Goal: Information Seeking & Learning: Learn about a topic

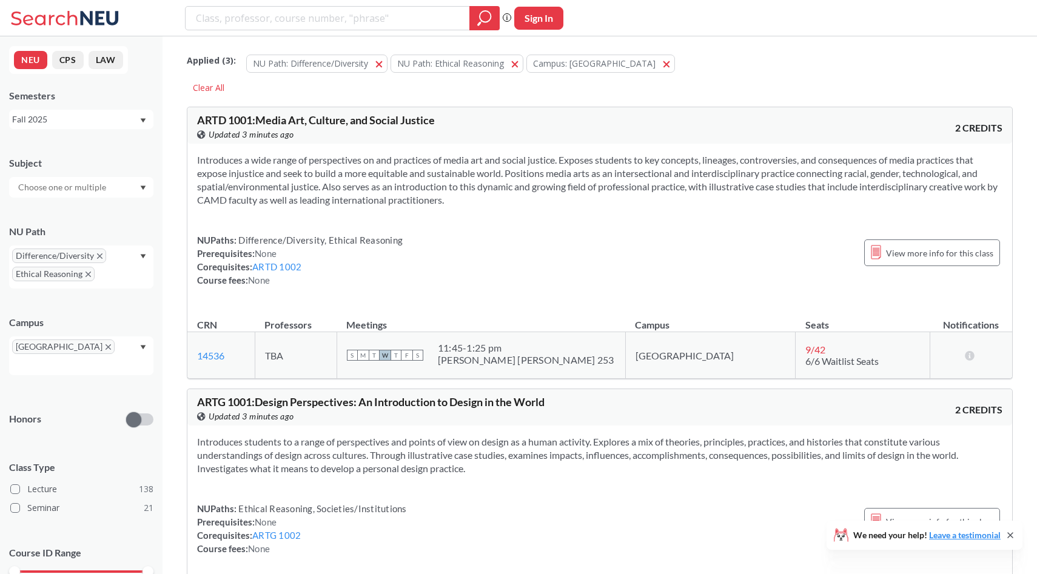
click at [48, 358] on input "text" at bounding box center [30, 365] width 36 height 15
click at [106, 346] on icon "X to remove pill" at bounding box center [108, 346] width 5 height 5
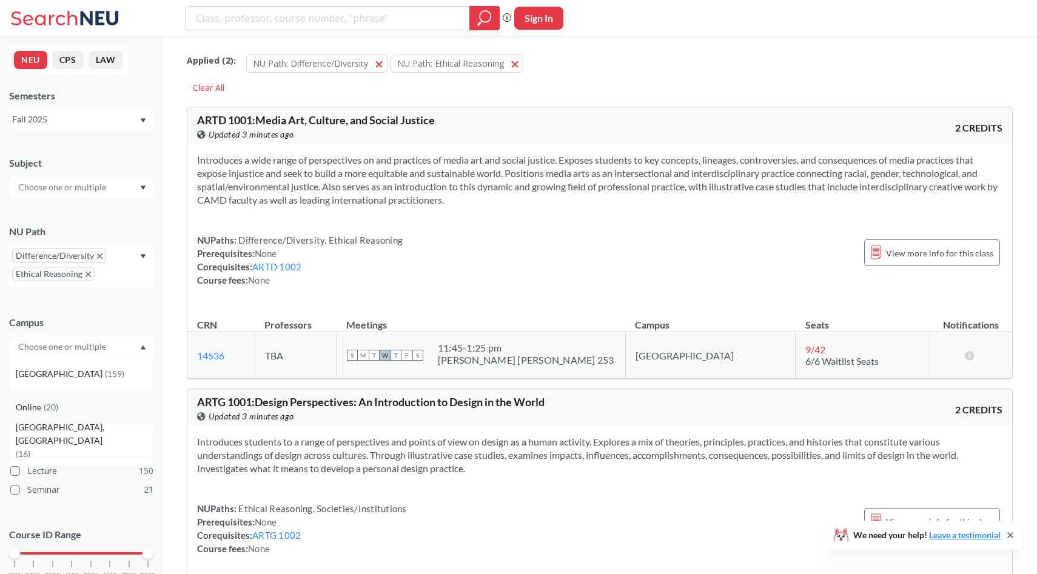
click at [84, 404] on div "Online ( 20 )" at bounding box center [84, 407] width 137 height 13
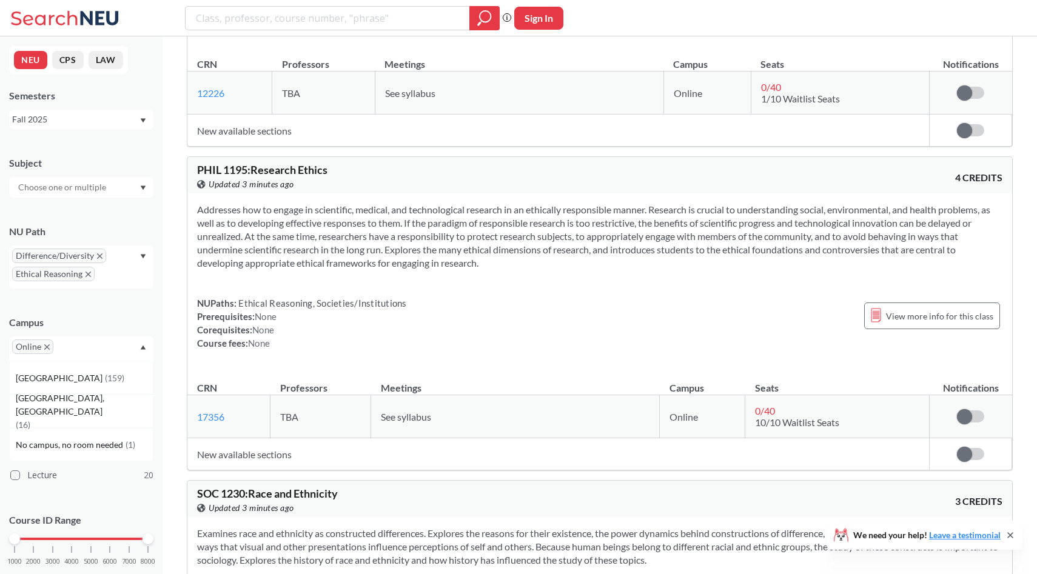
scroll to position [1659, 0]
drag, startPoint x: 318, startPoint y: 305, endPoint x: 423, endPoint y: 306, distance: 104.3
click at [423, 306] on div "NUPaths: Ethical Reasoning, Societies/Institutions Prerequisites: None Corequis…" at bounding box center [599, 323] width 805 height 53
drag, startPoint x: 851, startPoint y: 422, endPoint x: 746, endPoint y: 422, distance: 104.9
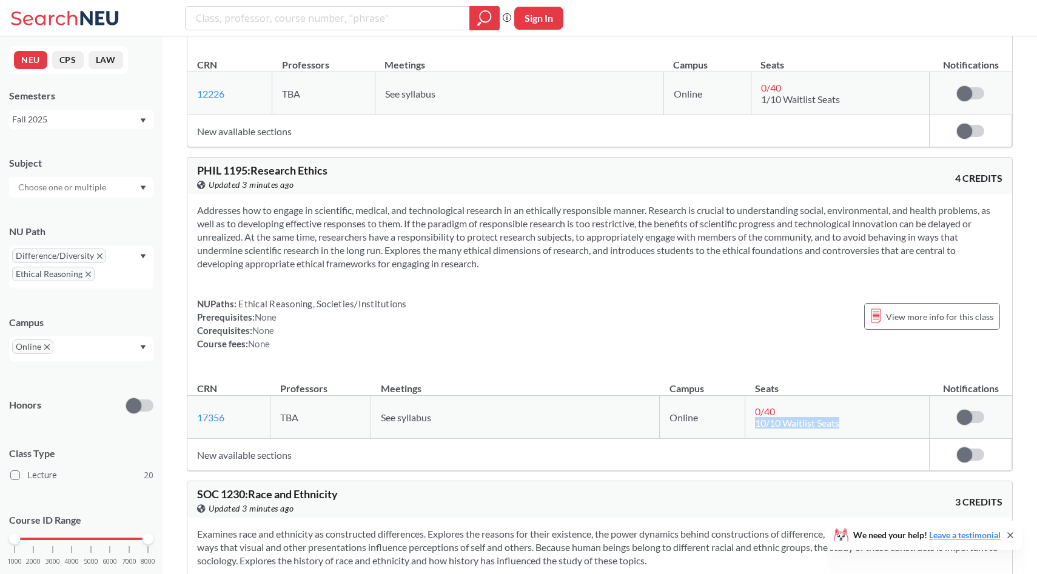
click at [746, 422] on td "0 / 40 10/10 Waitlist Seats" at bounding box center [837, 417] width 184 height 43
click at [759, 422] on span "10/10 Waitlist Seats" at bounding box center [797, 423] width 84 height 12
drag, startPoint x: 793, startPoint y: 406, endPoint x: 735, endPoint y: 406, distance: 58.2
click at [735, 406] on tr "17356 View this section on Banner. TBA See syllabus Online 0 / 40 10/10 Waitlis…" at bounding box center [599, 417] width 825 height 43
click at [739, 343] on div "NUPaths: Ethical Reasoning, Societies/Institutions Prerequisites: None Corequis…" at bounding box center [599, 323] width 805 height 53
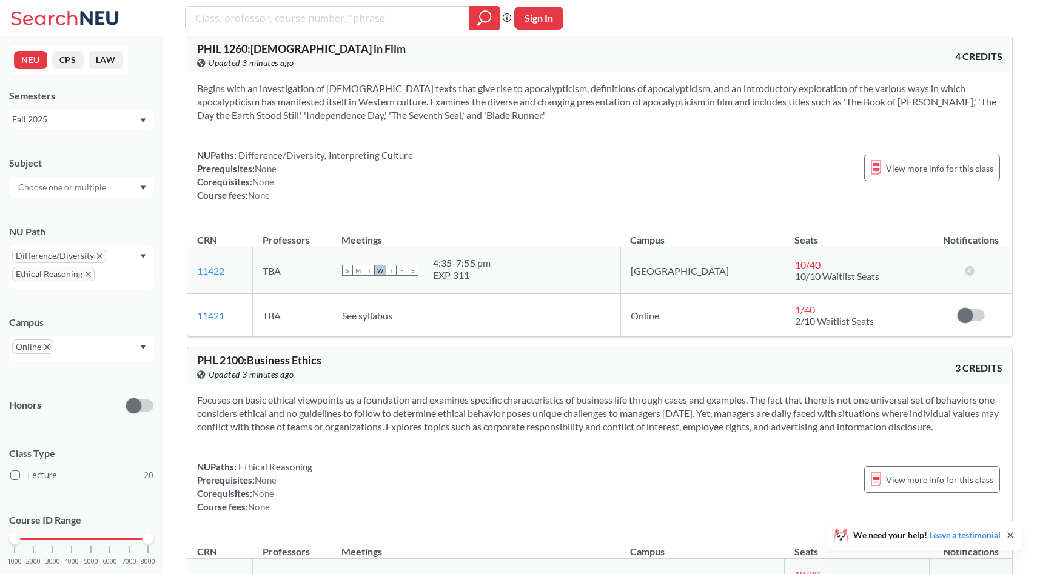
scroll to position [2364, 0]
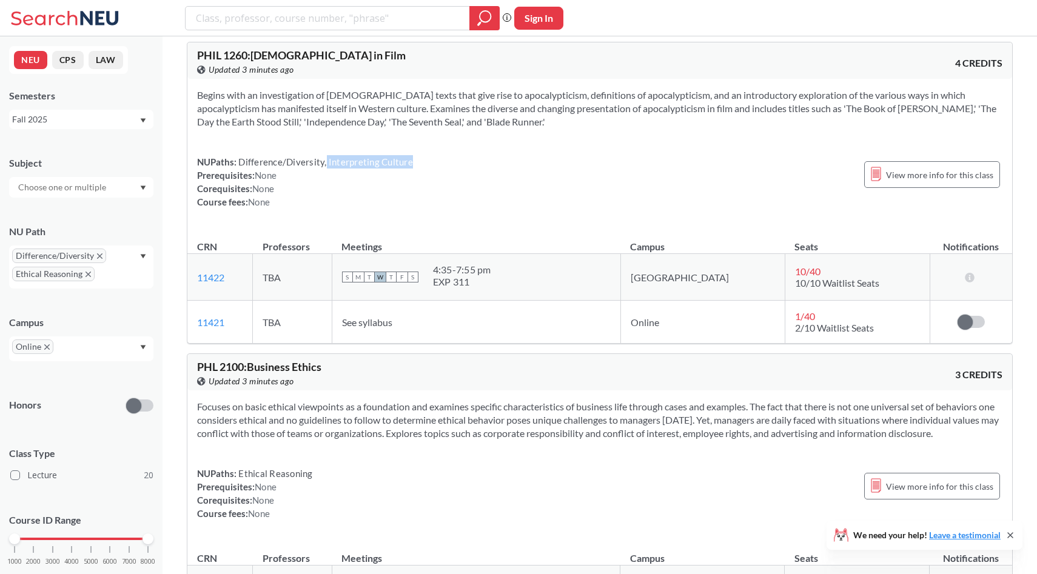
drag, startPoint x: 324, startPoint y: 160, endPoint x: 419, endPoint y: 159, distance: 94.6
click at [419, 159] on div "NUPaths: Difference/Diversity, Interpreting Culture Prerequisites: None Corequi…" at bounding box center [599, 181] width 805 height 53
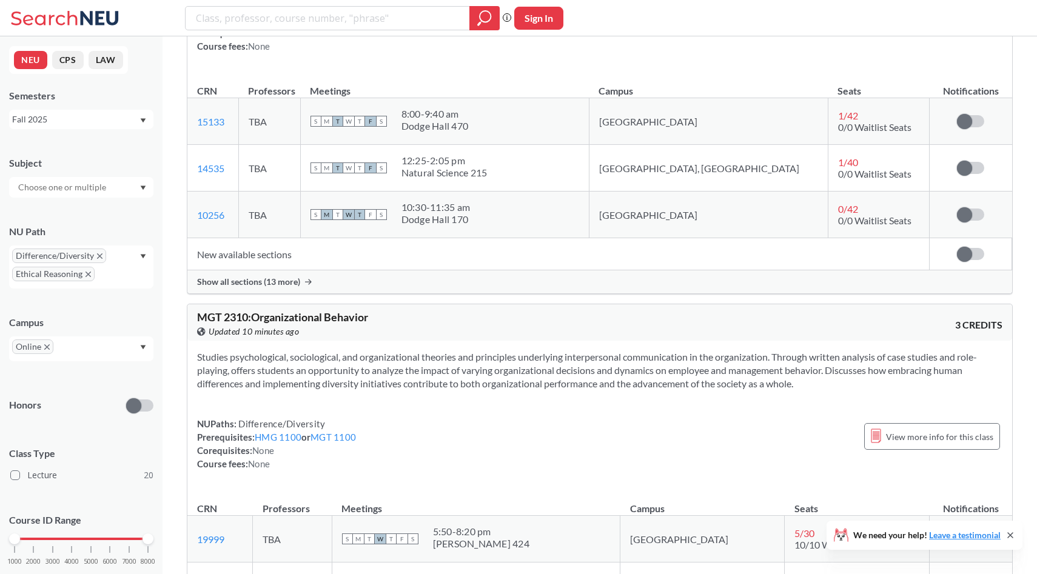
scroll to position [5548, 0]
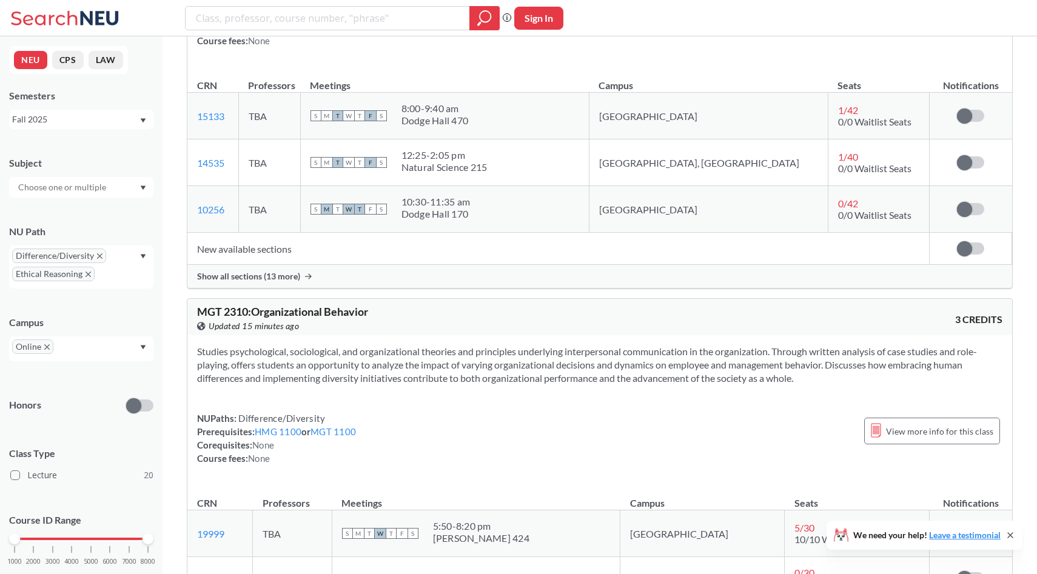
click at [90, 275] on span "Ethical Reasoning" at bounding box center [53, 274] width 82 height 15
click at [86, 275] on icon "X to remove pill" at bounding box center [88, 274] width 5 height 5
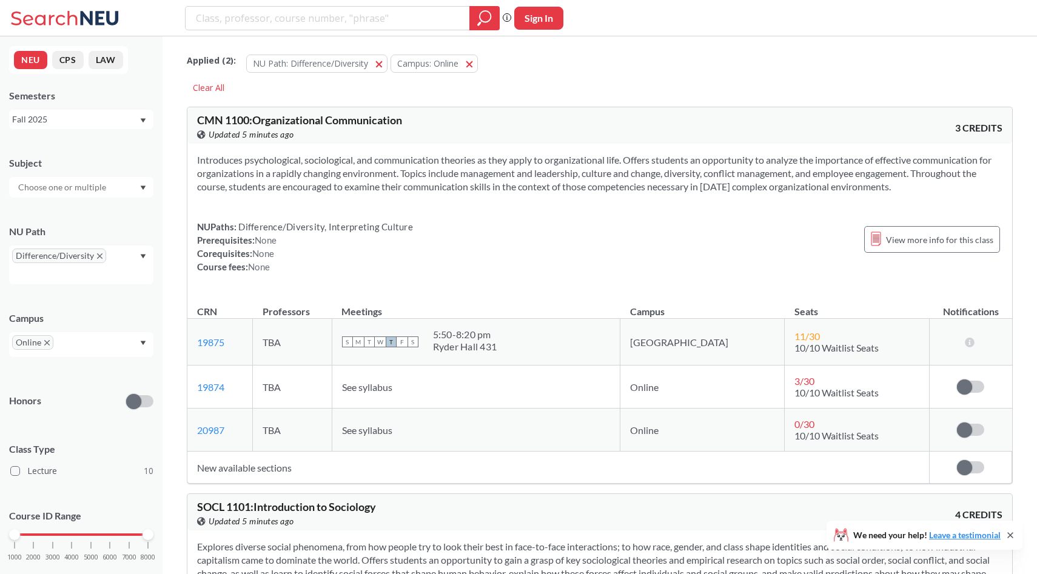
click at [146, 253] on div "Difference/Diversity" at bounding box center [81, 265] width 144 height 39
click at [99, 371] on span "Integration Experience" at bounding box center [60, 377] width 88 height 13
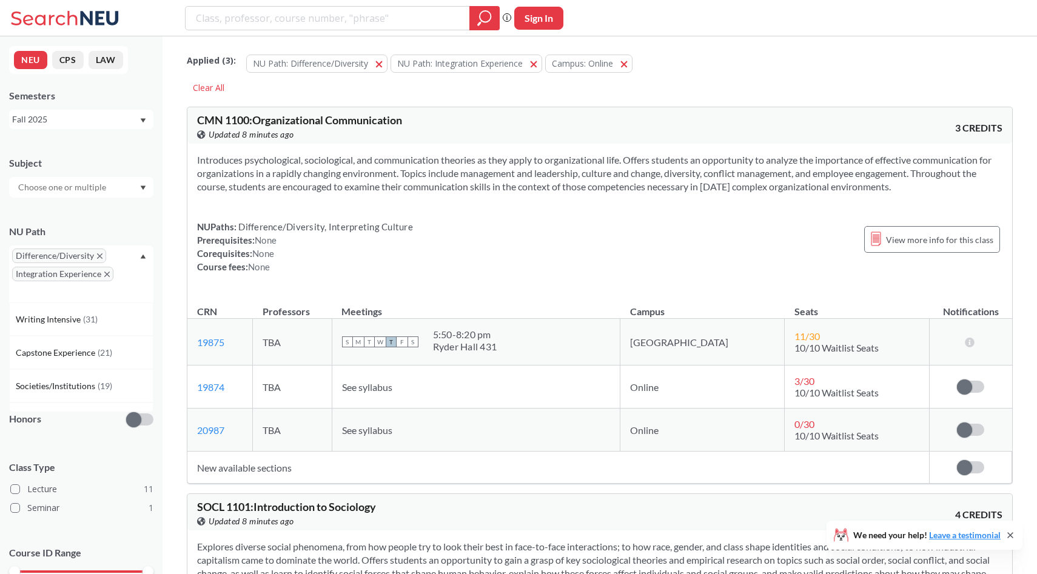
click at [141, 254] on icon "Dropdown arrow" at bounding box center [143, 256] width 6 height 5
click at [47, 360] on icon "X to remove pill" at bounding box center [46, 360] width 5 height 5
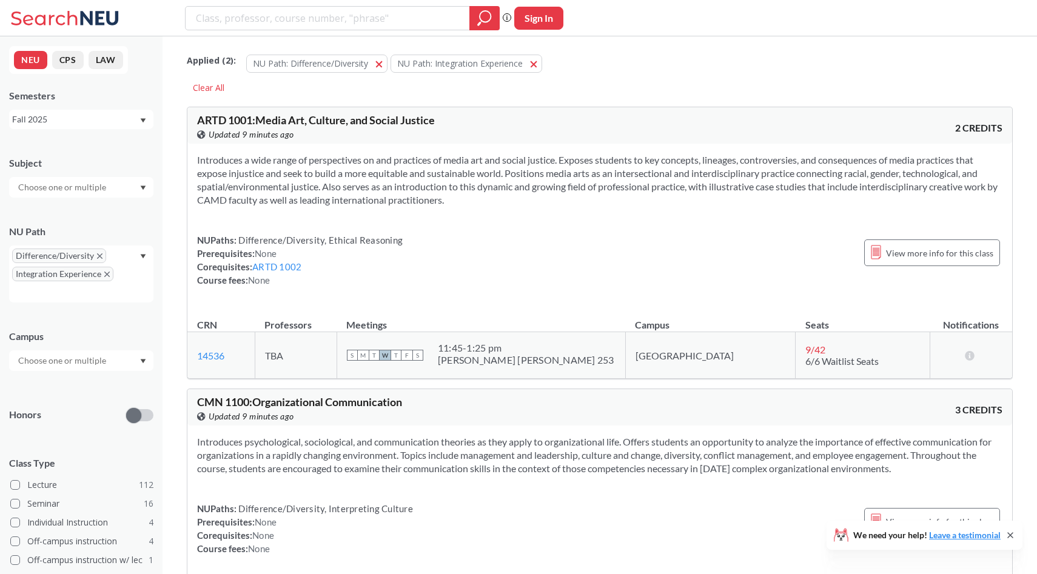
click at [96, 361] on input "text" at bounding box center [63, 361] width 102 height 15
click at [78, 389] on div "Boston ( 122 )" at bounding box center [84, 387] width 137 height 13
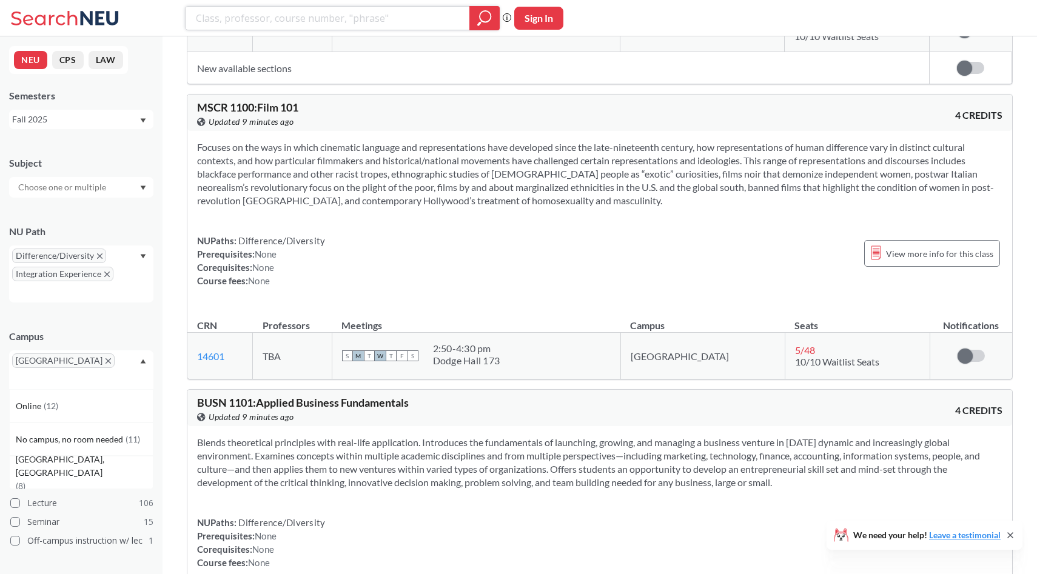
scroll to position [673, 0]
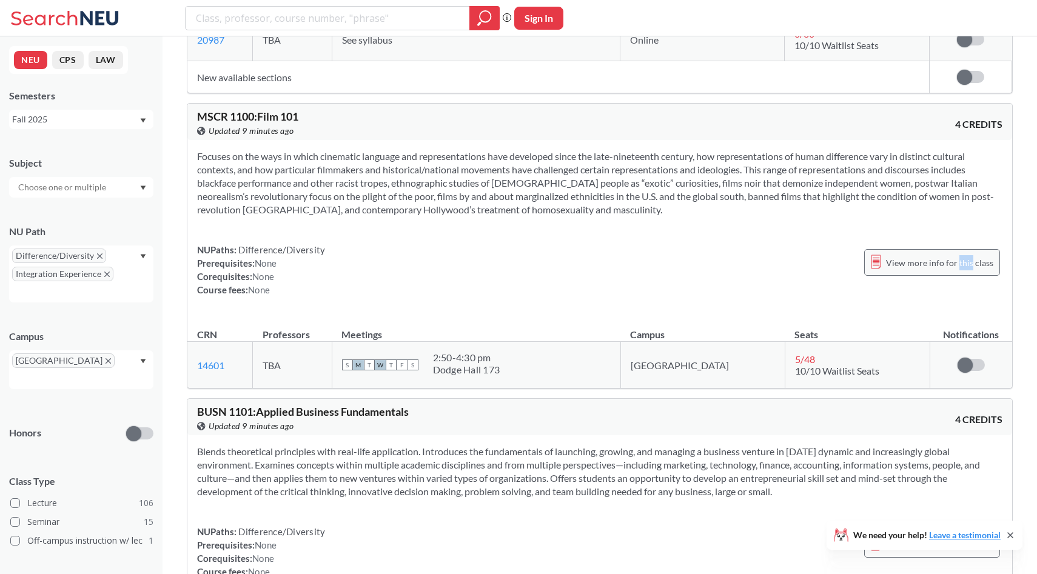
click at [987, 270] on span "View more info for this class" at bounding box center [939, 262] width 107 height 15
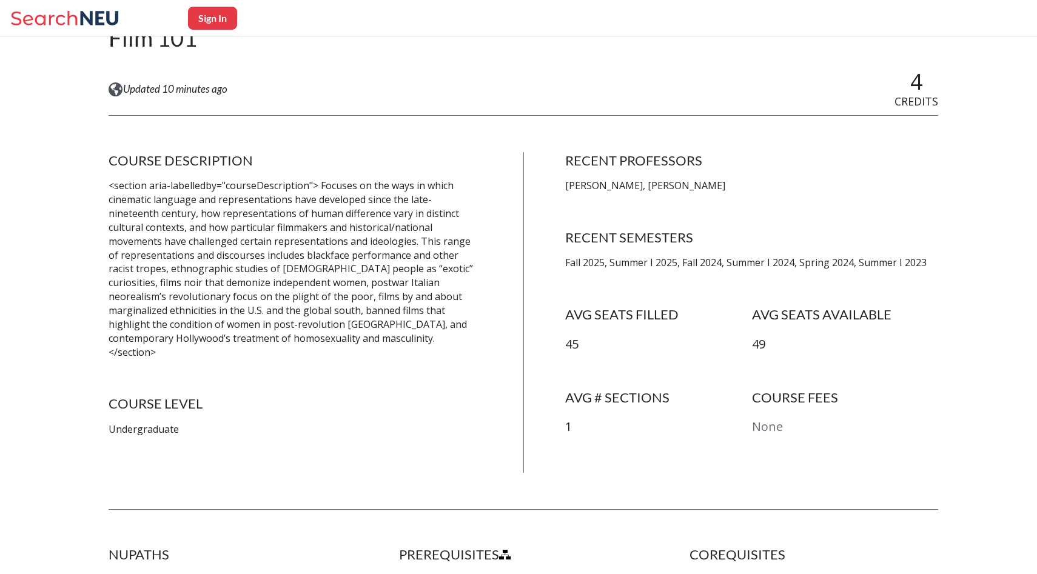
scroll to position [160, 0]
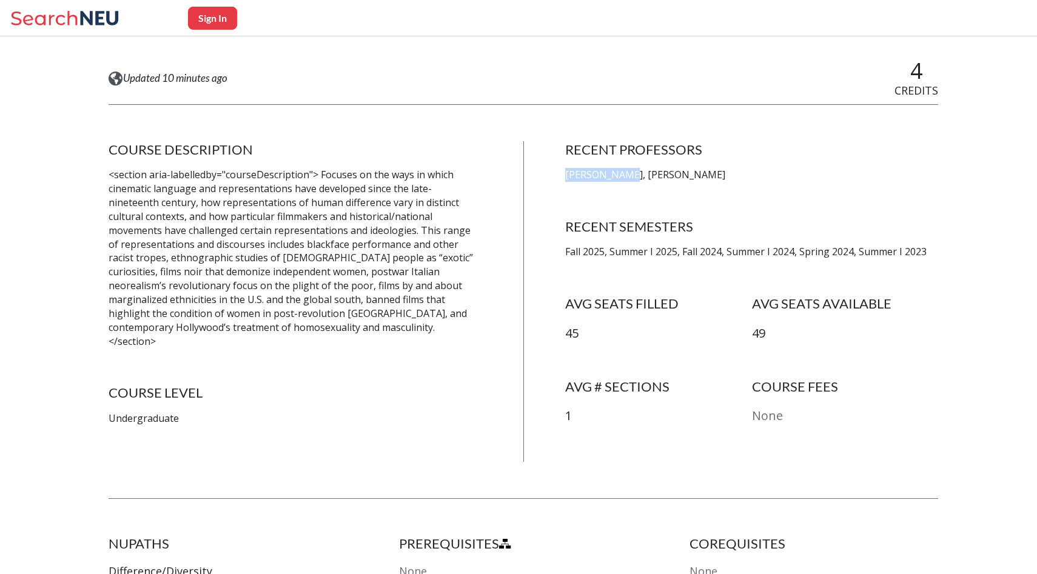
drag, startPoint x: 566, startPoint y: 173, endPoint x: 623, endPoint y: 175, distance: 56.4
click at [623, 175] on p "[PERSON_NAME], [PERSON_NAME]" at bounding box center [752, 175] width 374 height 14
copy p "[PERSON_NAME]"
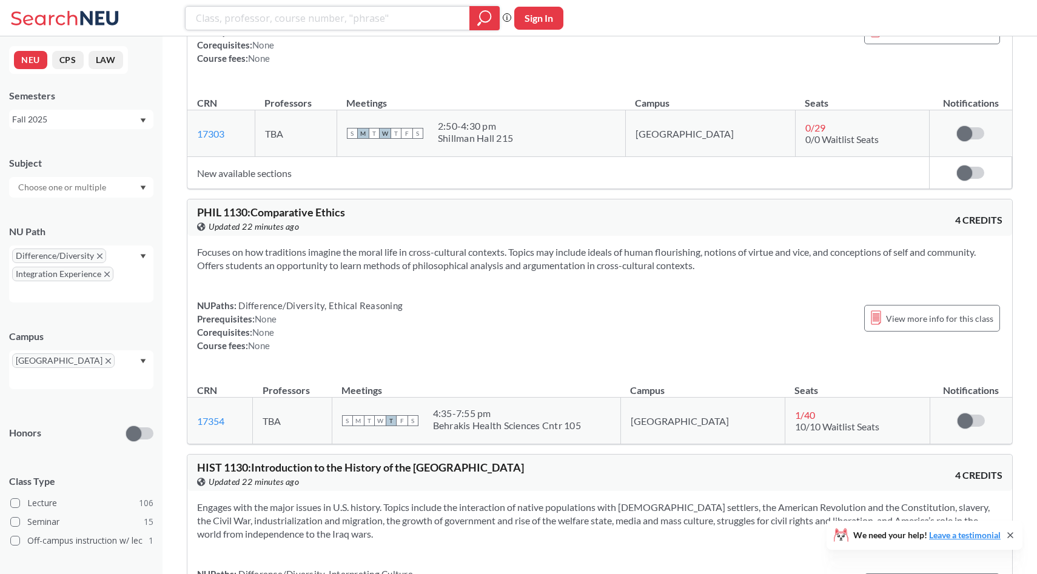
scroll to position [5721, 0]
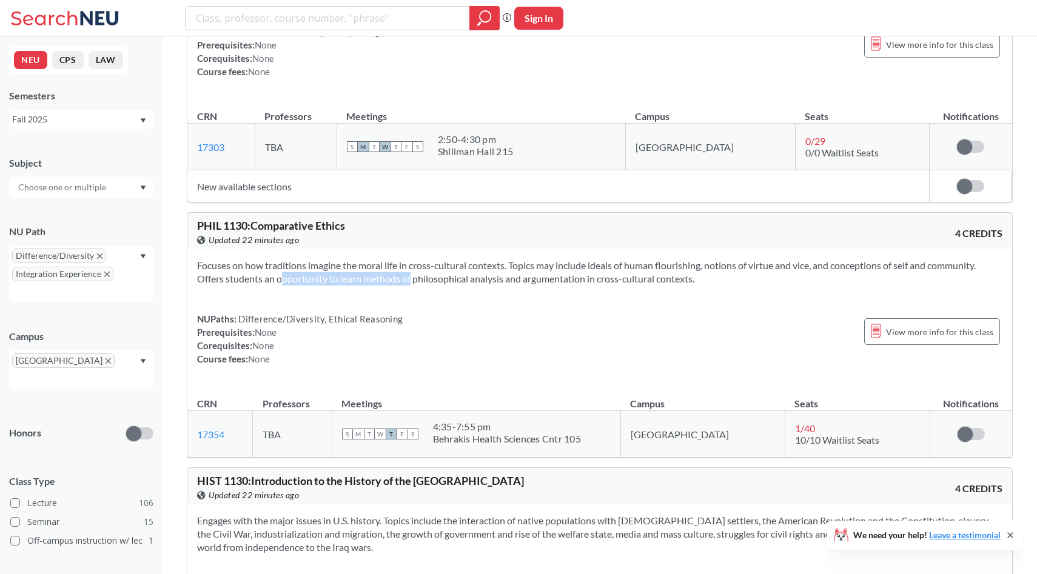
drag, startPoint x: 263, startPoint y: 167, endPoint x: 394, endPoint y: 167, distance: 130.4
click at [394, 259] on section "Focuses on how traditions imagine the moral life in cross-cultural contexts. To…" at bounding box center [599, 272] width 805 height 27
click at [455, 259] on section "Focuses on how traditions imagine the moral life in cross-cultural contexts. To…" at bounding box center [599, 272] width 805 height 27
drag, startPoint x: 623, startPoint y: 161, endPoint x: 729, endPoint y: 163, distance: 105.5
click at [729, 259] on section "Focuses on how traditions imagine the moral life in cross-cultural contexts. To…" at bounding box center [599, 272] width 805 height 27
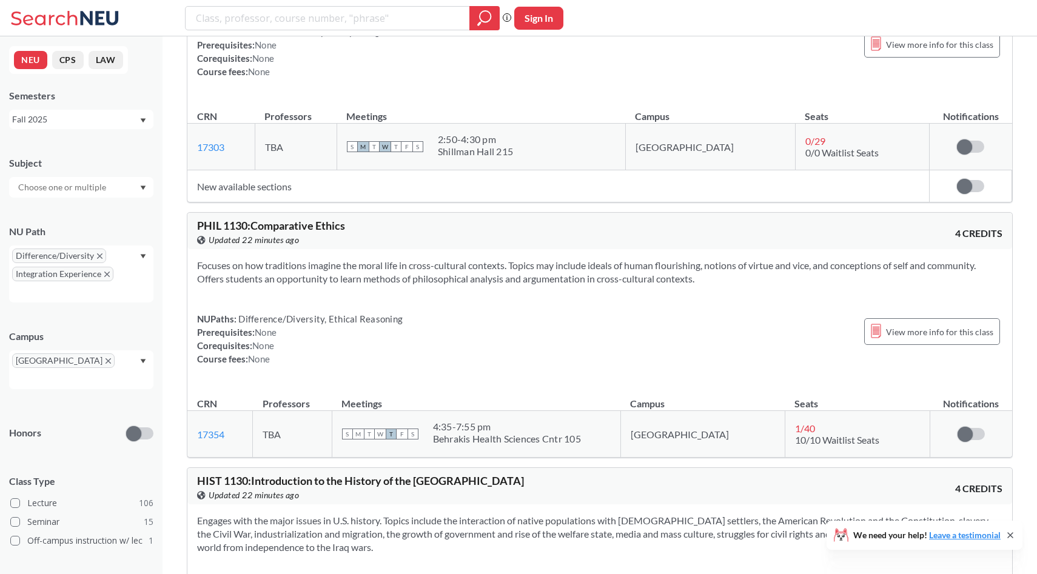
click at [744, 259] on section "Focuses on how traditions imagine the moral life in cross-cultural contexts. To…" at bounding box center [599, 272] width 805 height 27
drag, startPoint x: 710, startPoint y: 163, endPoint x: 849, endPoint y: 167, distance: 139.0
click at [849, 259] on section "Focuses on how traditions imagine the moral life in cross-cultural contexts. To…" at bounding box center [599, 272] width 805 height 27
